Goal: Obtain resource: Download file/media

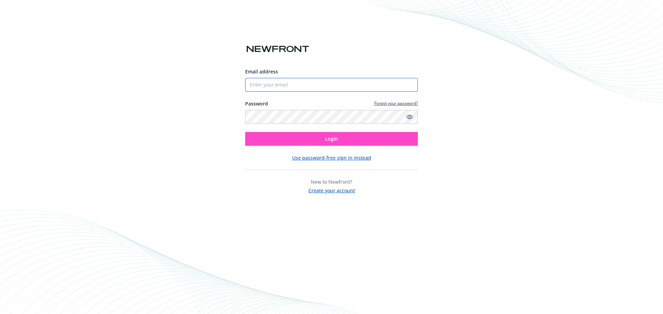
type input "[PERSON_NAME][EMAIL_ADDRESS][PERSON_NAME][DOMAIN_NAME]"
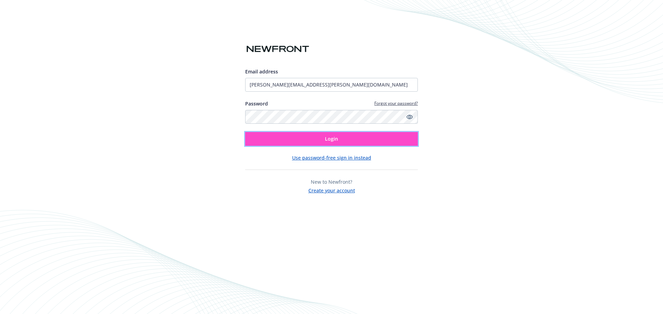
click at [332, 141] on span "Login" at bounding box center [331, 139] width 13 height 7
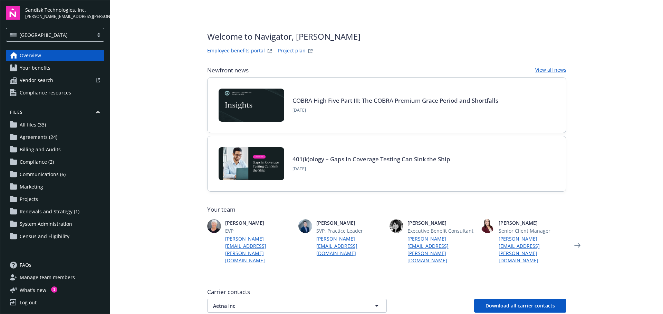
click at [285, 51] on link "Project plan" at bounding box center [292, 51] width 28 height 8
